Goal: Task Accomplishment & Management: Use online tool/utility

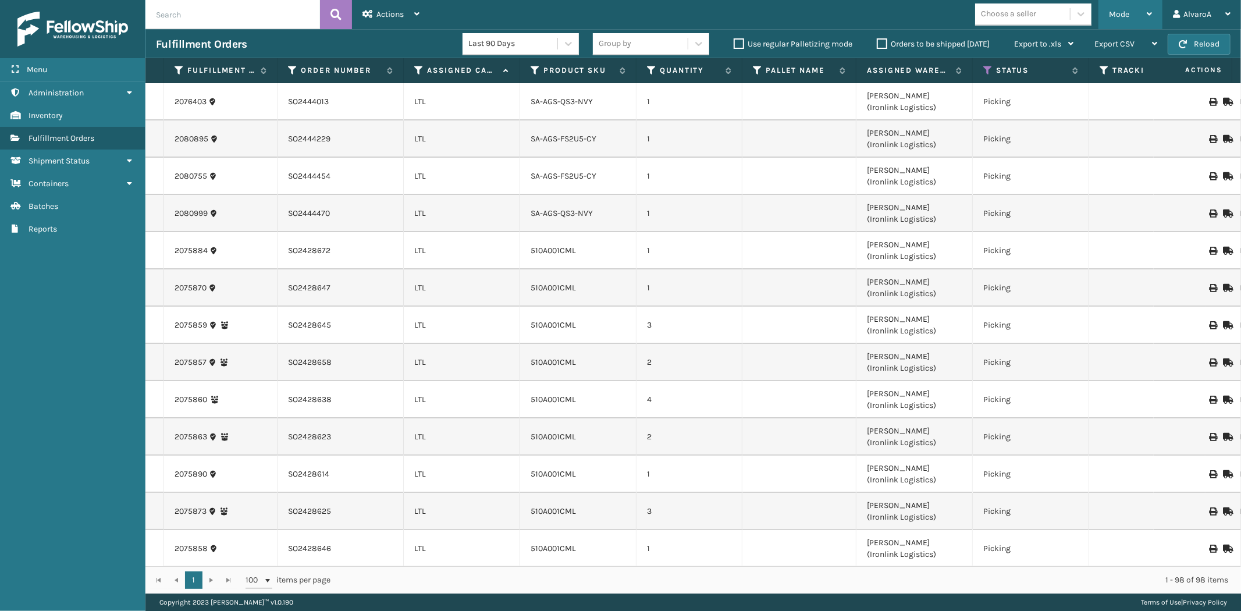
scroll to position [3265, 0]
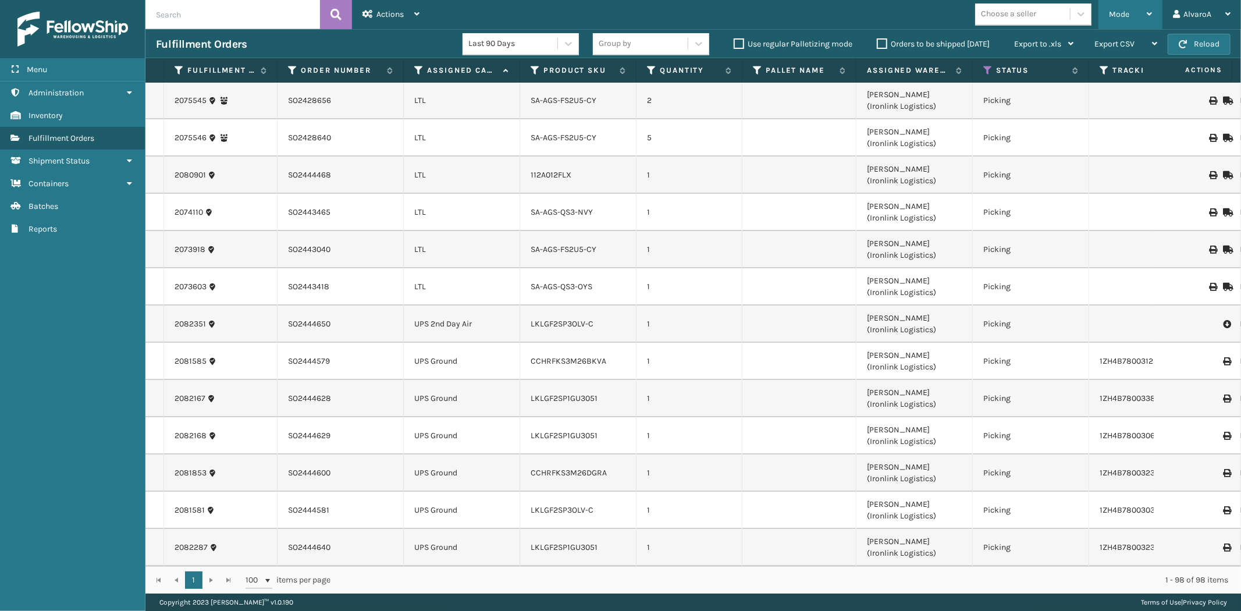
click at [1120, 12] on span "Mode" at bounding box center [1119, 14] width 20 height 10
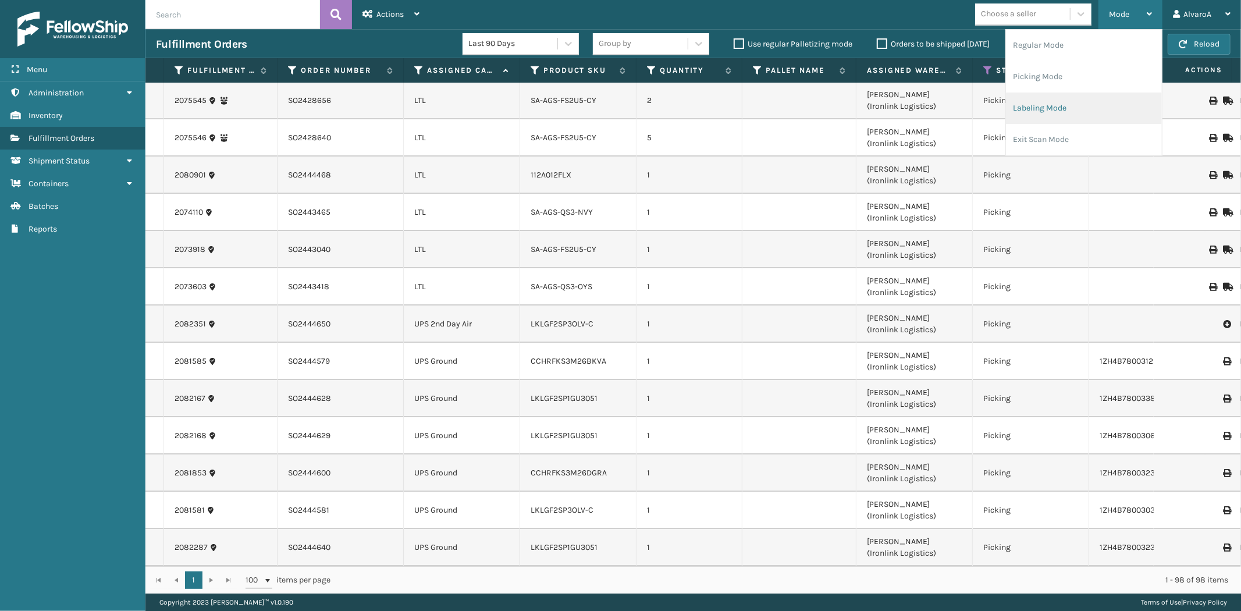
click at [1043, 112] on li "Labeling Mode" at bounding box center [1084, 107] width 156 height 31
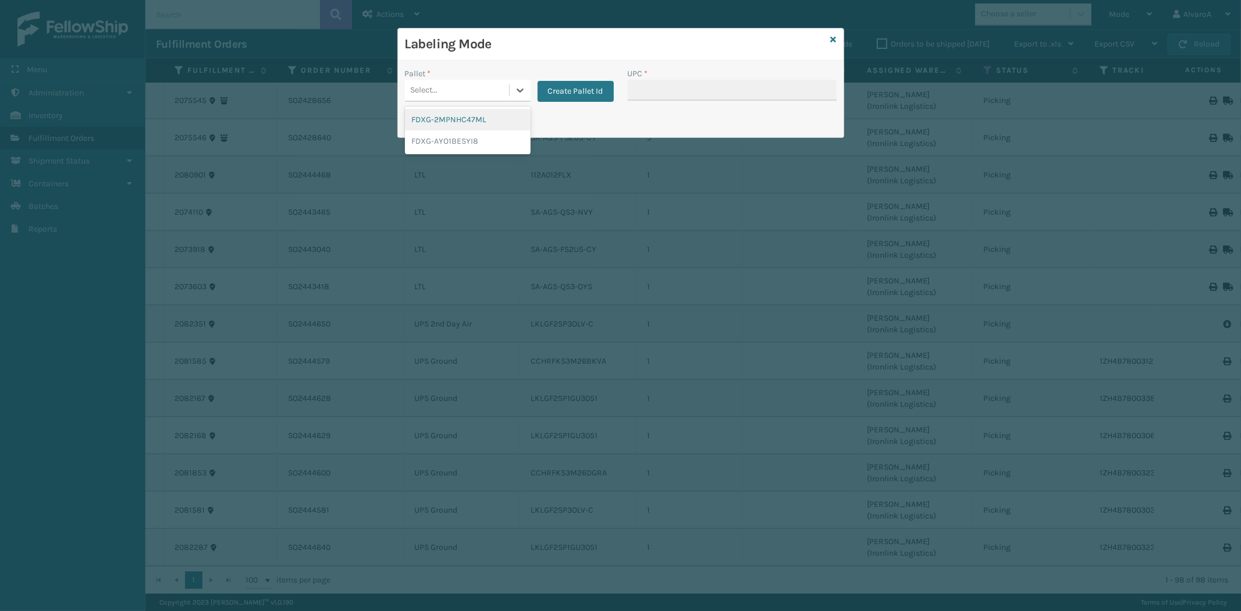
click at [507, 87] on div "Select..." at bounding box center [457, 90] width 104 height 19
click at [548, 84] on button "Create Pallet Id" at bounding box center [575, 91] width 76 height 21
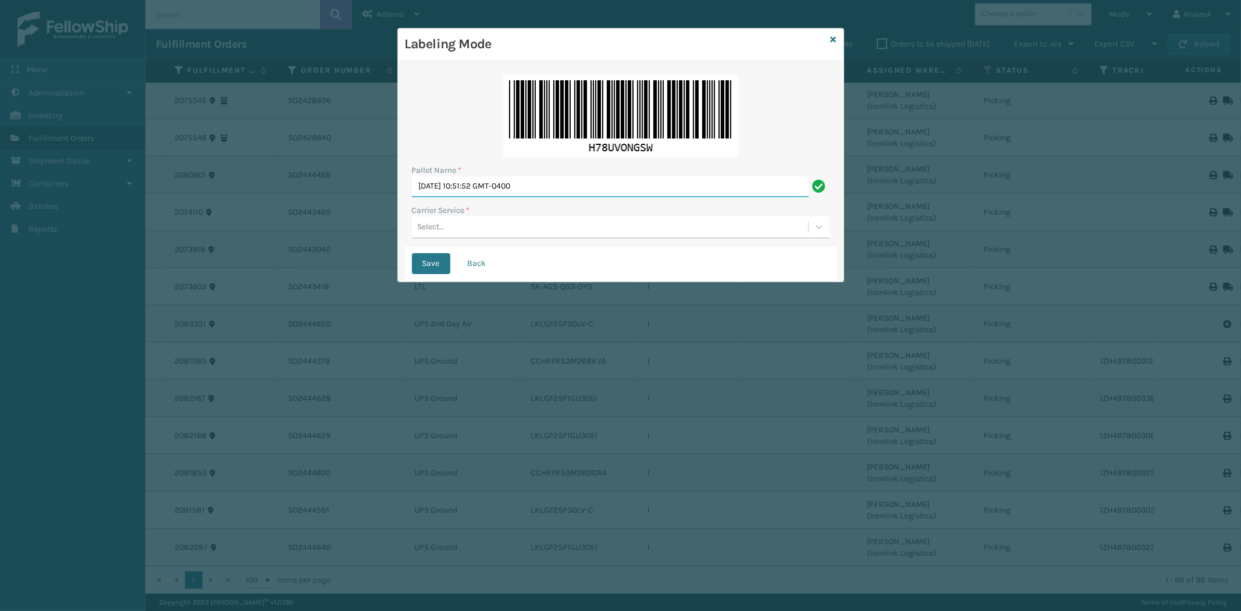
drag, startPoint x: 578, startPoint y: 184, endPoint x: 368, endPoint y: 229, distance: 214.1
click at [375, 233] on div "Labeling Mode Pallet Name * [DATE] 10:51:52 GMT-0400 Carrier Service * Select..…" at bounding box center [620, 305] width 1241 height 611
type input "LPN 508548 #1"
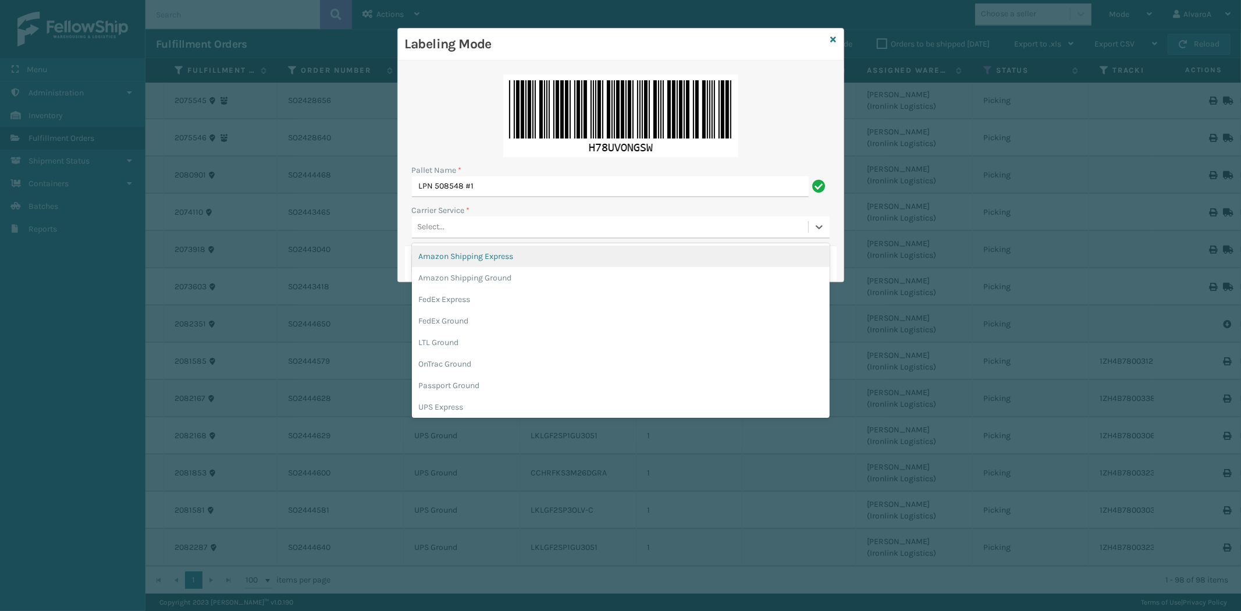
drag, startPoint x: 478, startPoint y: 222, endPoint x: 444, endPoint y: 263, distance: 53.3
click at [478, 223] on div "Select..." at bounding box center [610, 227] width 396 height 19
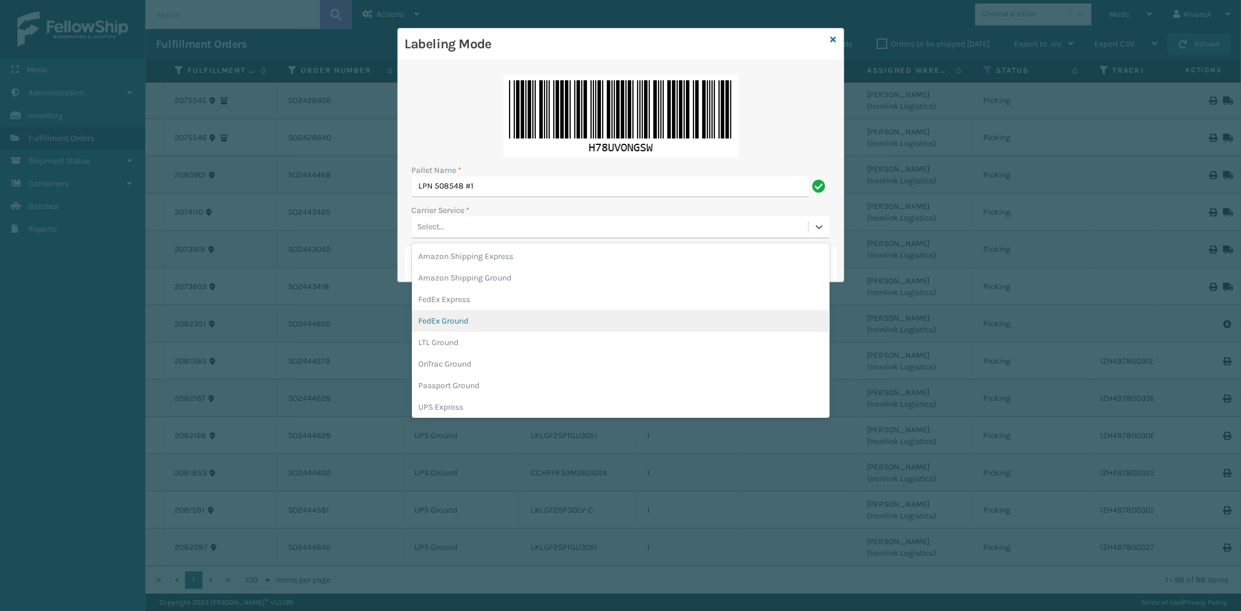
click at [453, 329] on div "FedEx Ground" at bounding box center [621, 321] width 418 height 22
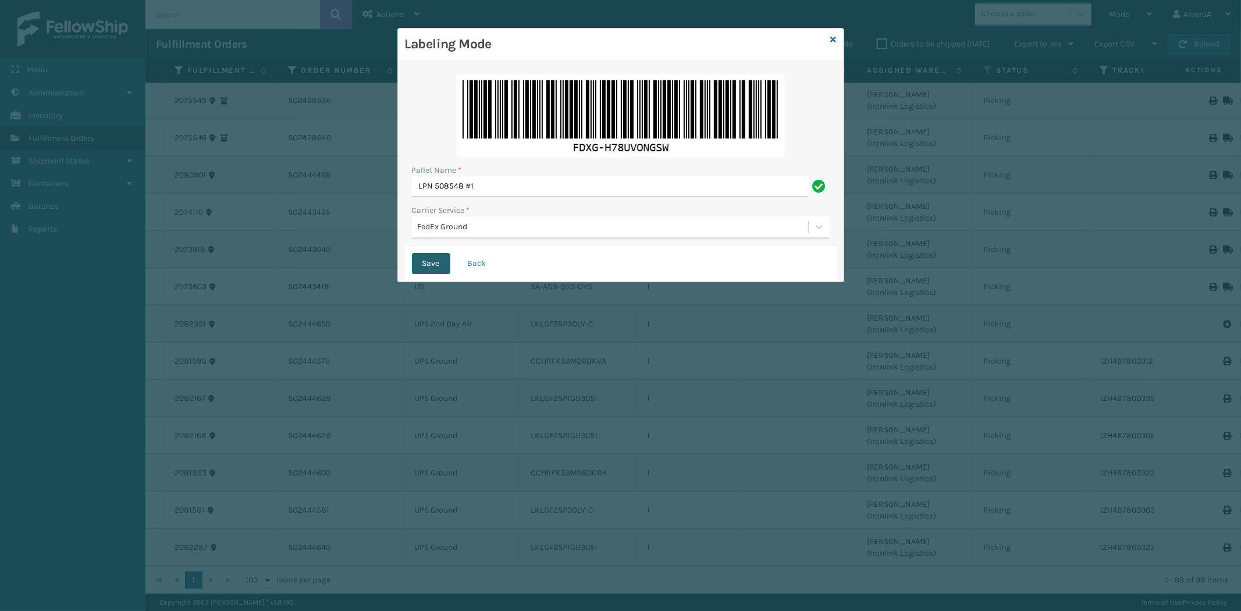
click at [440, 259] on button "Save" at bounding box center [431, 263] width 38 height 21
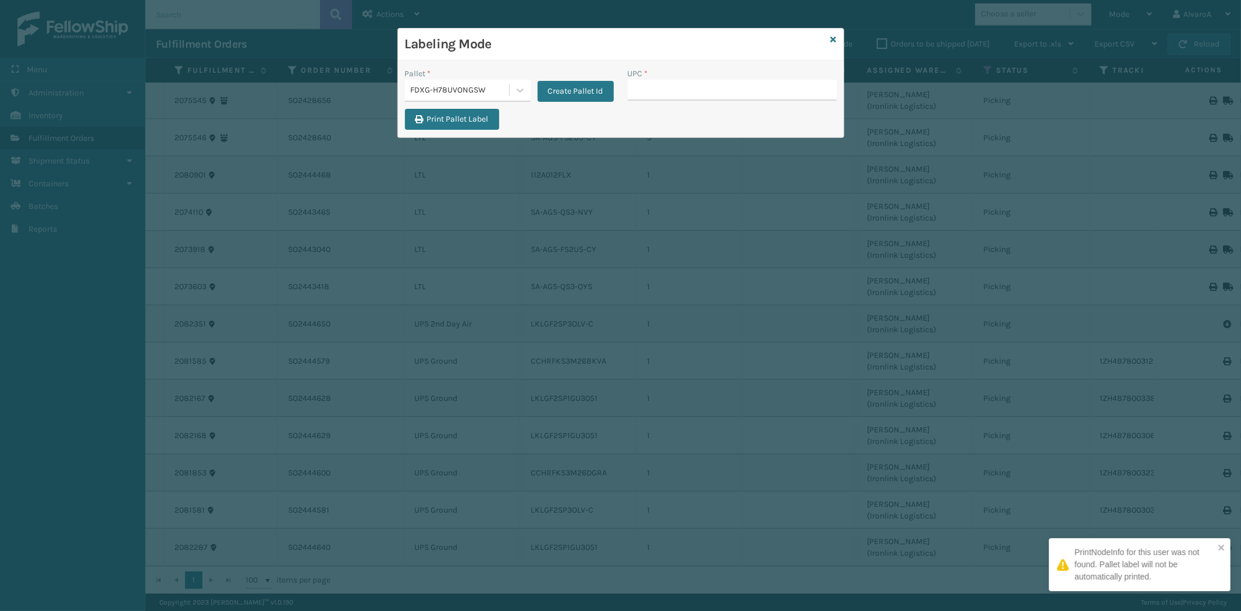
click at [659, 88] on input "UPC *" at bounding box center [732, 90] width 209 height 21
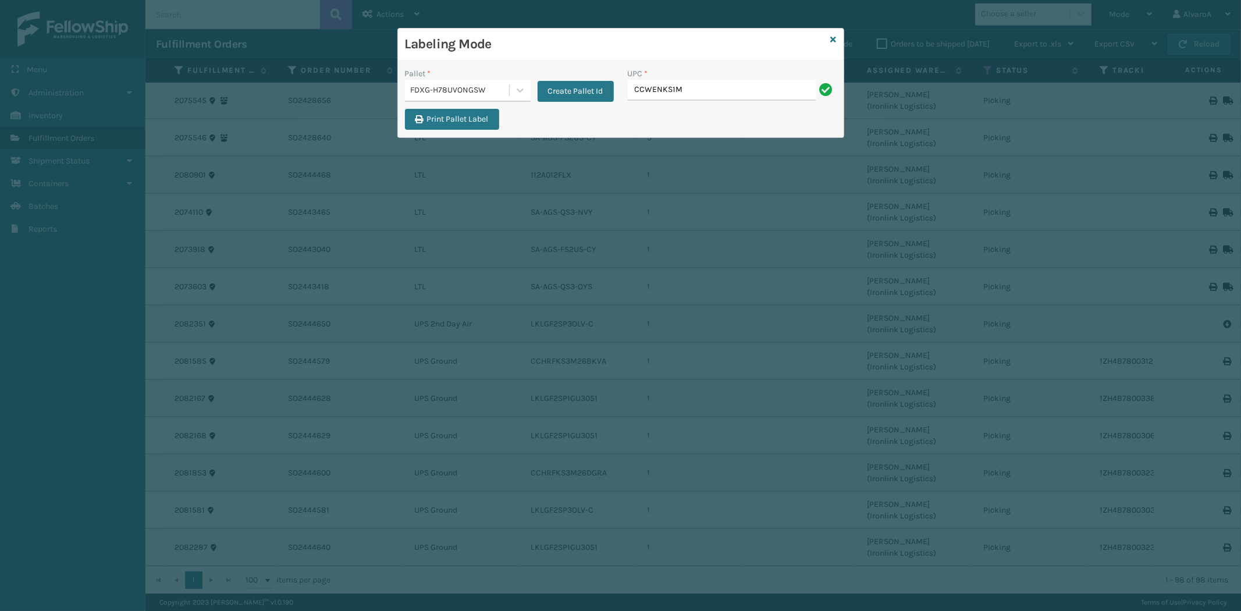
type input "CCWENKS1M26CFVA"
type input "CCWENKS1LBRRA"
click at [833, 37] on icon at bounding box center [834, 39] width 6 height 8
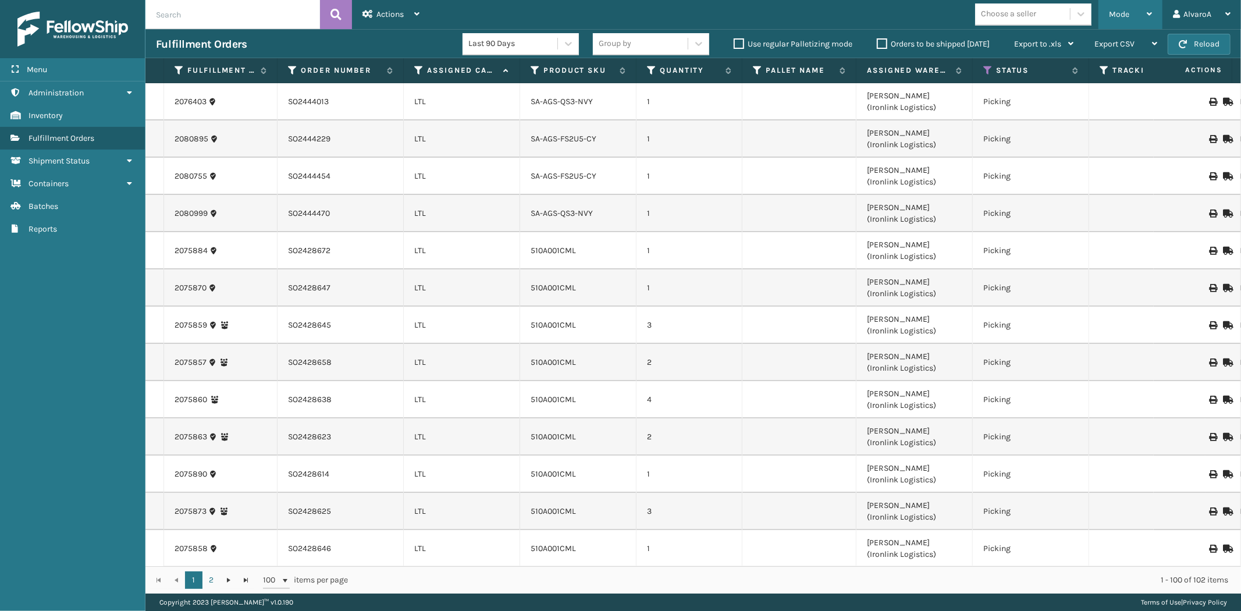
click at [1124, 7] on div "Mode" at bounding box center [1130, 14] width 43 height 29
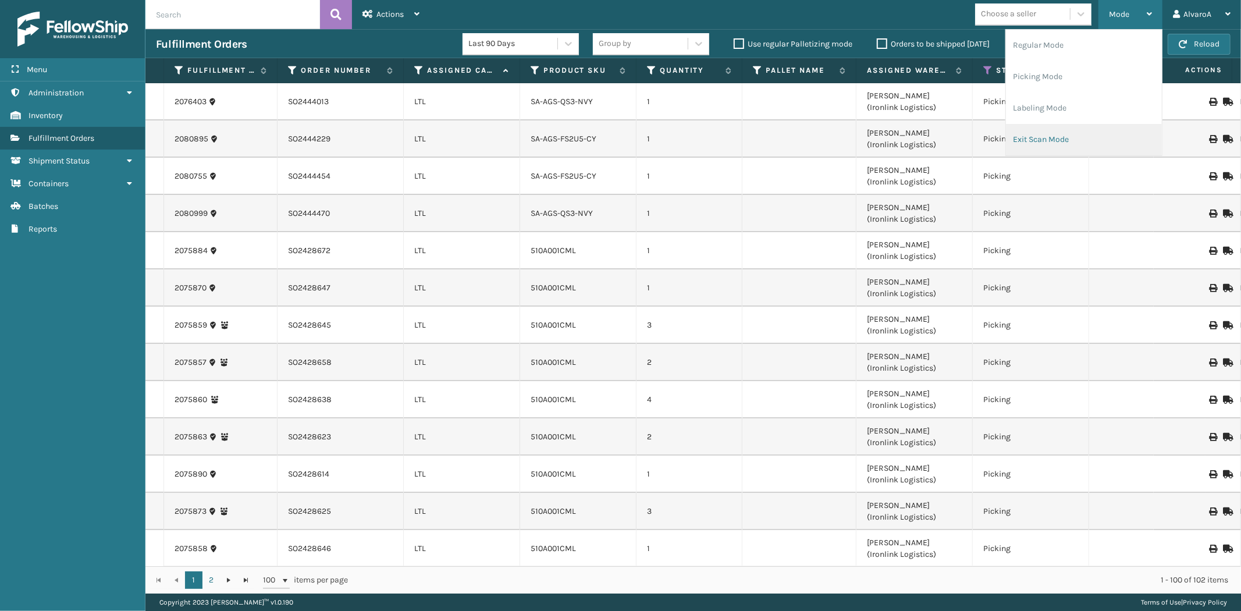
click at [1042, 128] on li "Exit Scan Mode" at bounding box center [1084, 139] width 156 height 31
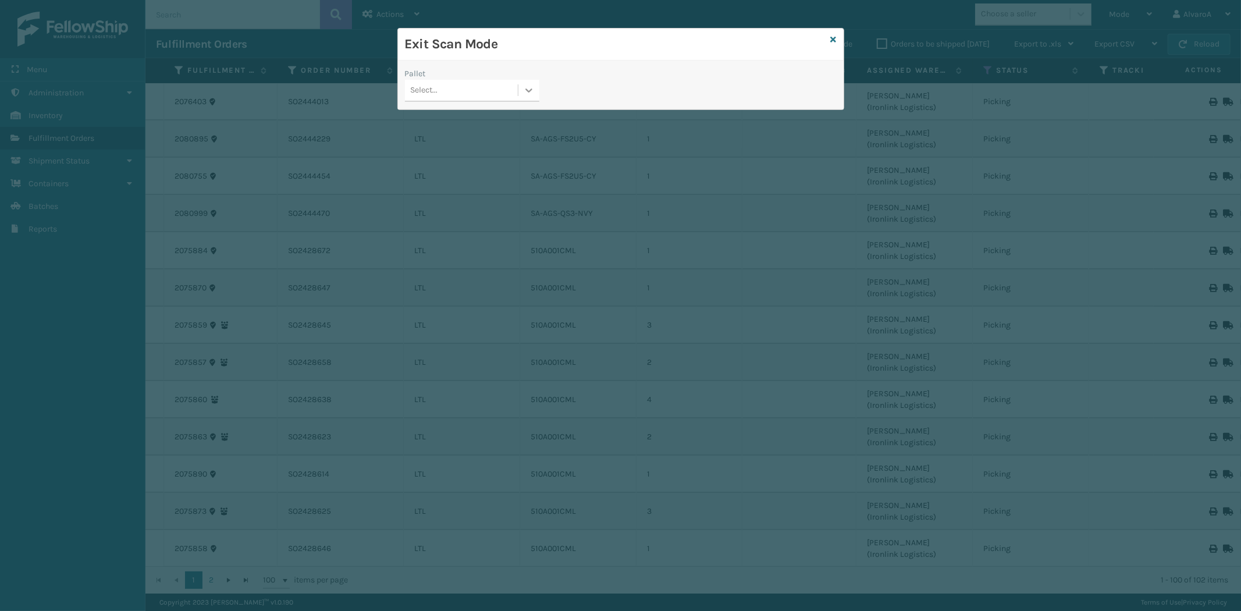
click at [535, 91] on div at bounding box center [528, 90] width 21 height 21
click at [441, 157] on div "FDXG-H78UVONGSW" at bounding box center [472, 163] width 134 height 22
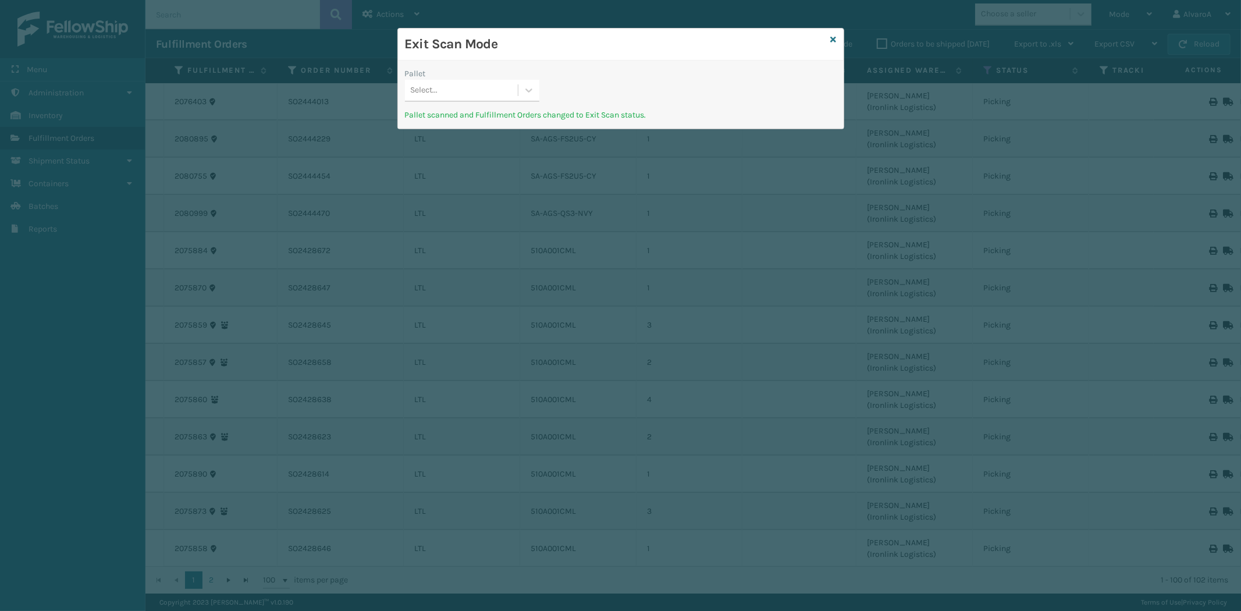
click at [829, 37] on div "Exit Scan Mode" at bounding box center [621, 44] width 446 height 32
click at [832, 37] on icon at bounding box center [834, 39] width 6 height 8
